Goal: Task Accomplishment & Management: Manage account settings

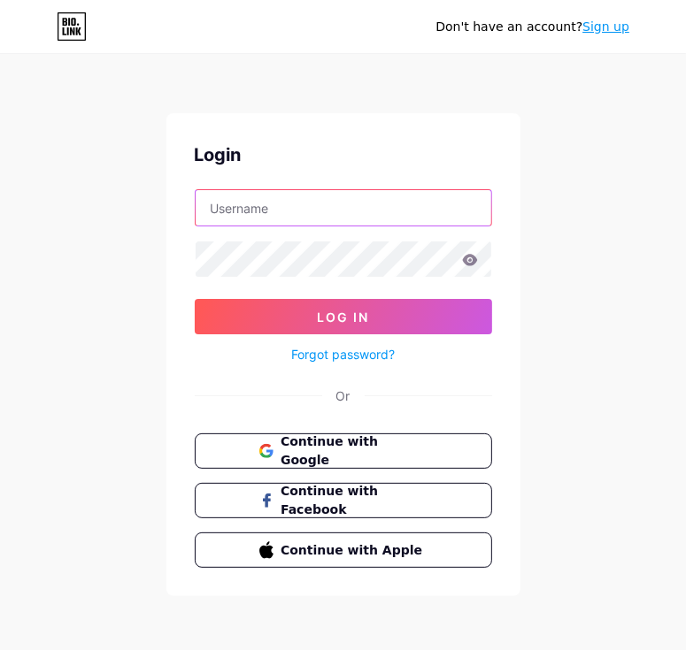
type input "digitalaman.m@gmail.com"
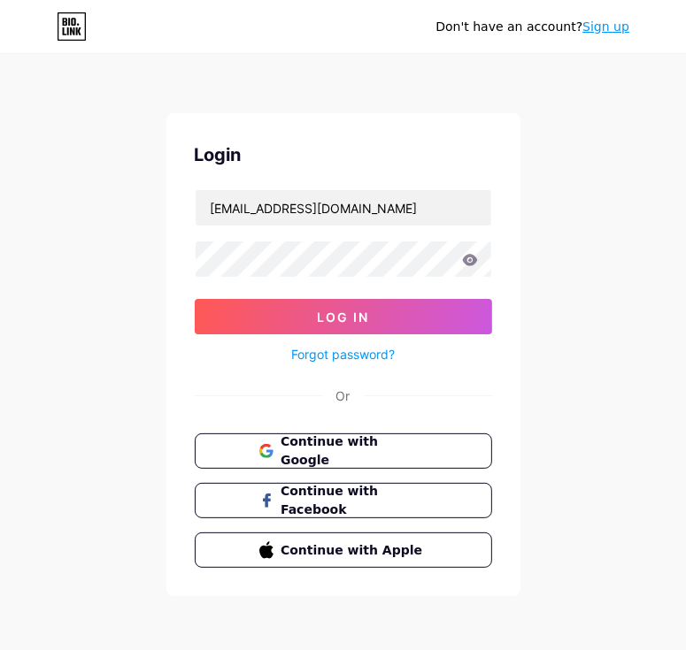
click at [476, 258] on icon at bounding box center [470, 260] width 16 height 12
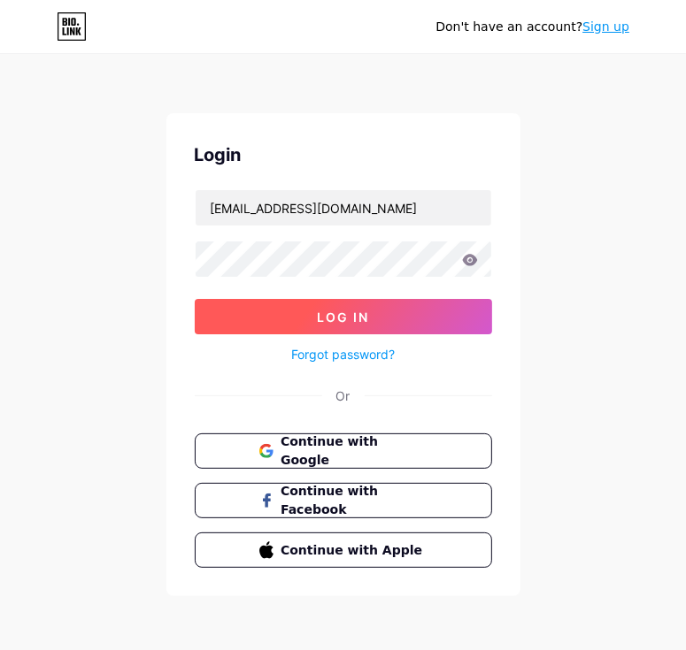
click at [379, 321] on button "Log In" at bounding box center [343, 316] width 297 height 35
